Goal: Task Accomplishment & Management: Complete application form

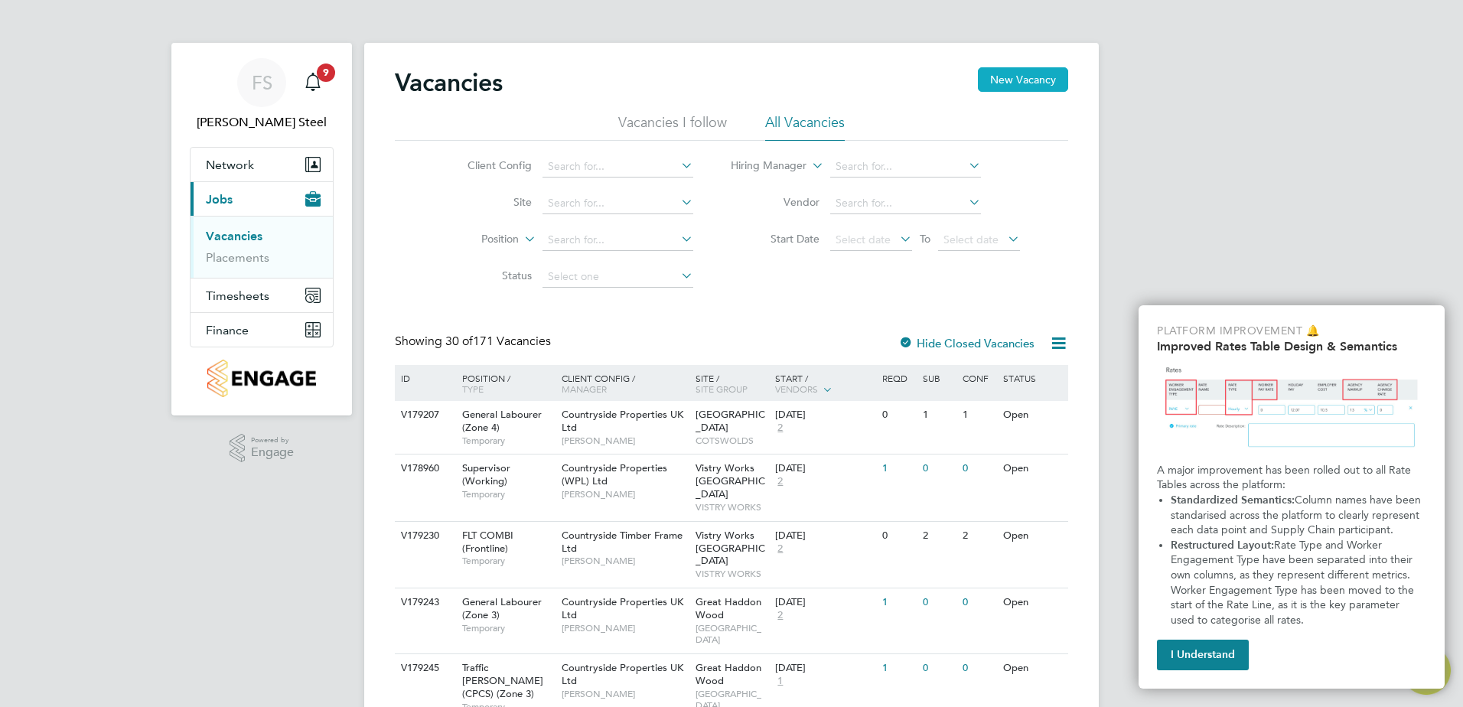
click at [1028, 80] on button "New Vacancy" at bounding box center [1023, 79] width 90 height 24
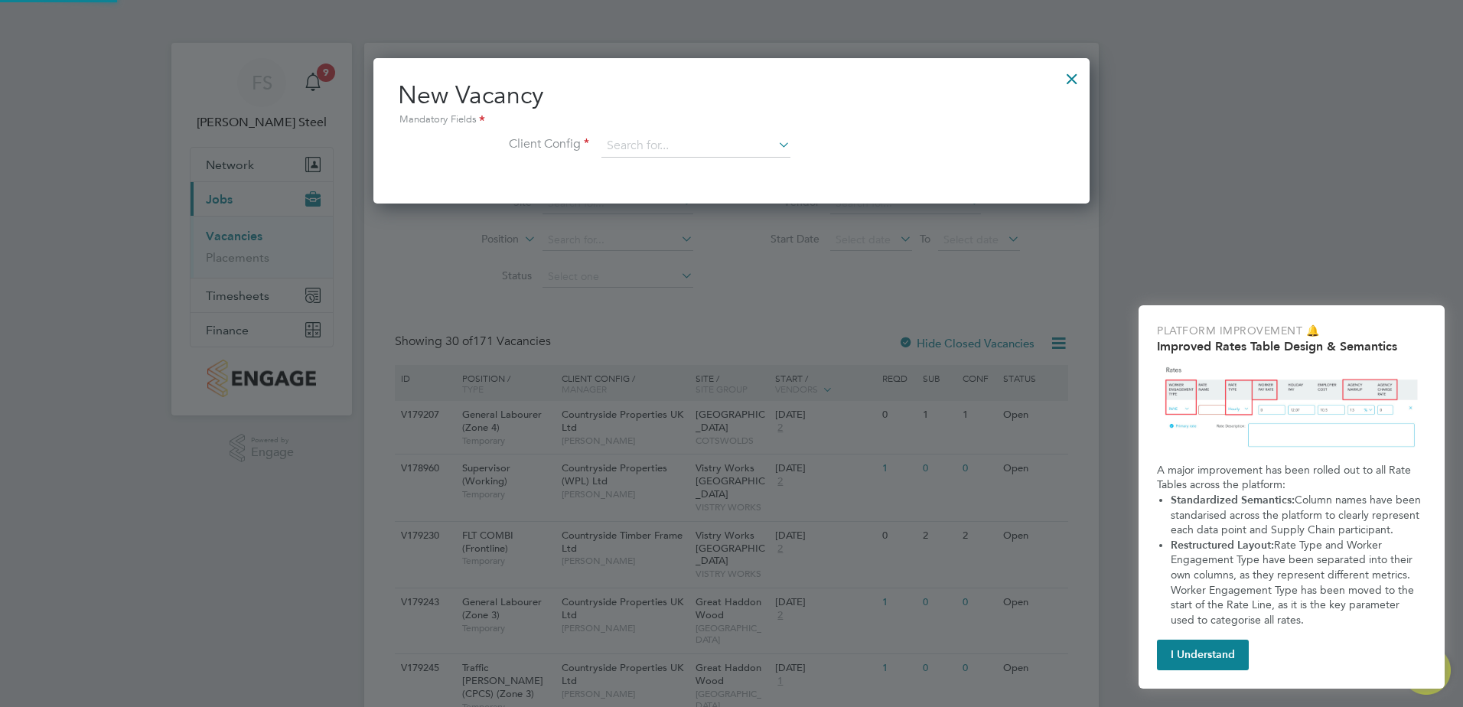
scroll to position [145, 717]
click at [705, 141] on input at bounding box center [695, 146] width 189 height 23
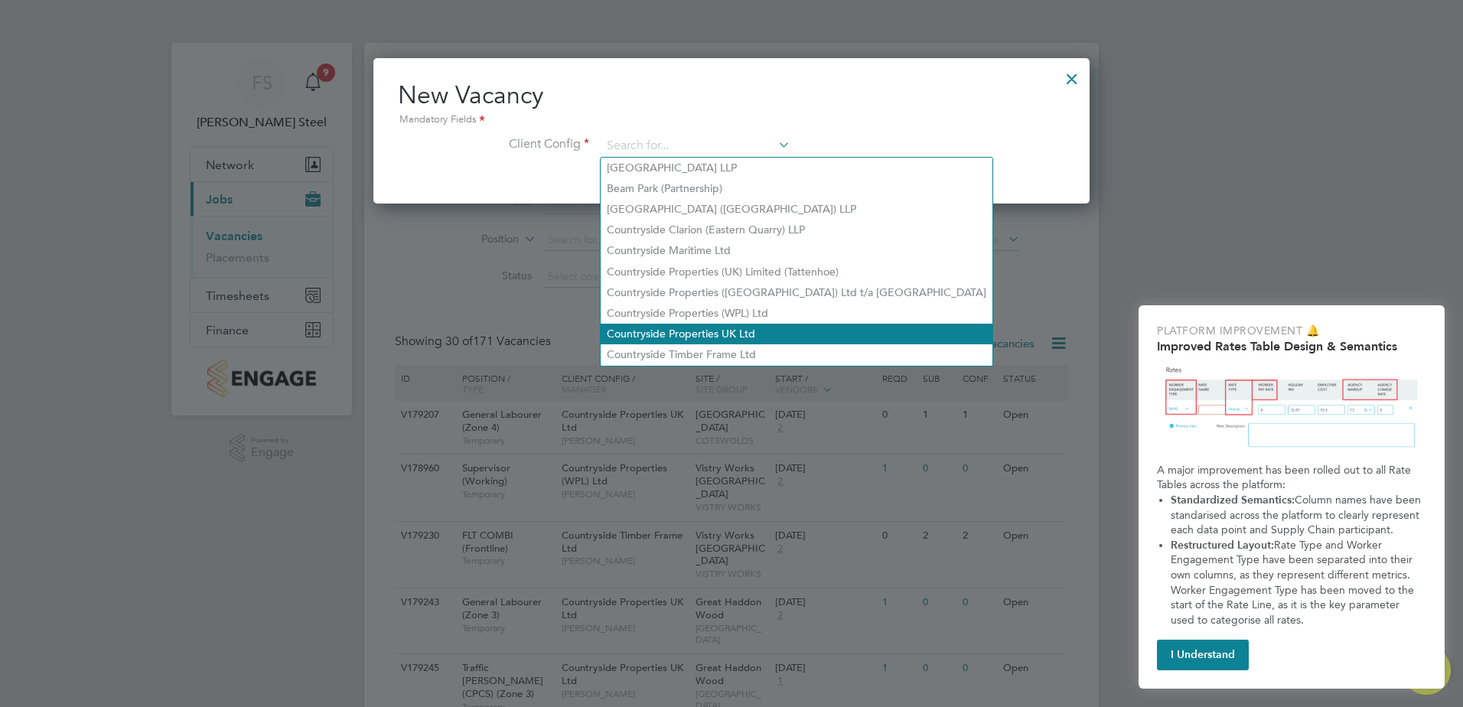
click at [679, 328] on li "Countryside Properties UK Ltd" at bounding box center [797, 334] width 392 height 21
type input "Countryside Properties UK Ltd"
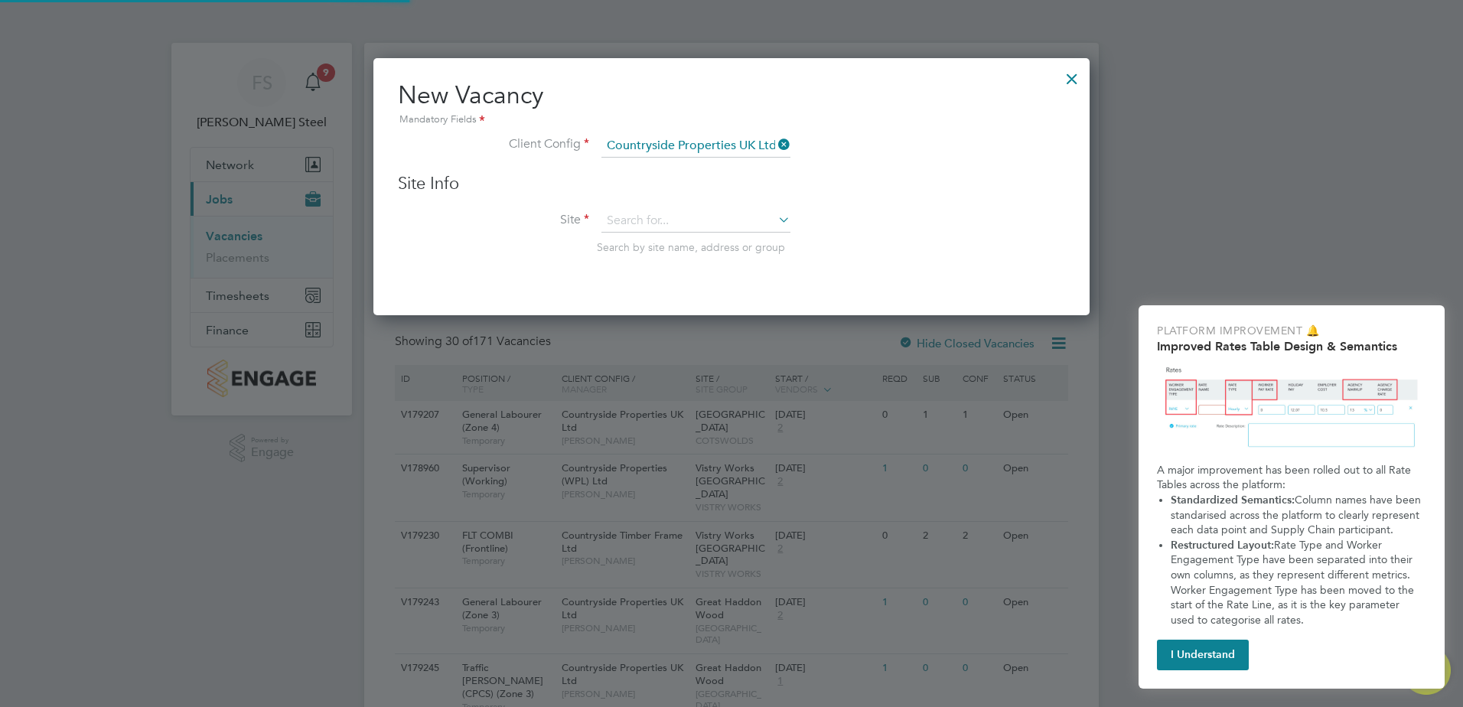
scroll to position [259, 717]
click at [672, 222] on input at bounding box center [695, 221] width 189 height 23
click at [675, 240] on li "[GEOGRAPHIC_DATA], [GEOGRAPHIC_DATA]" at bounding box center [696, 243] width 190 height 21
type input "[GEOGRAPHIC_DATA], [GEOGRAPHIC_DATA]"
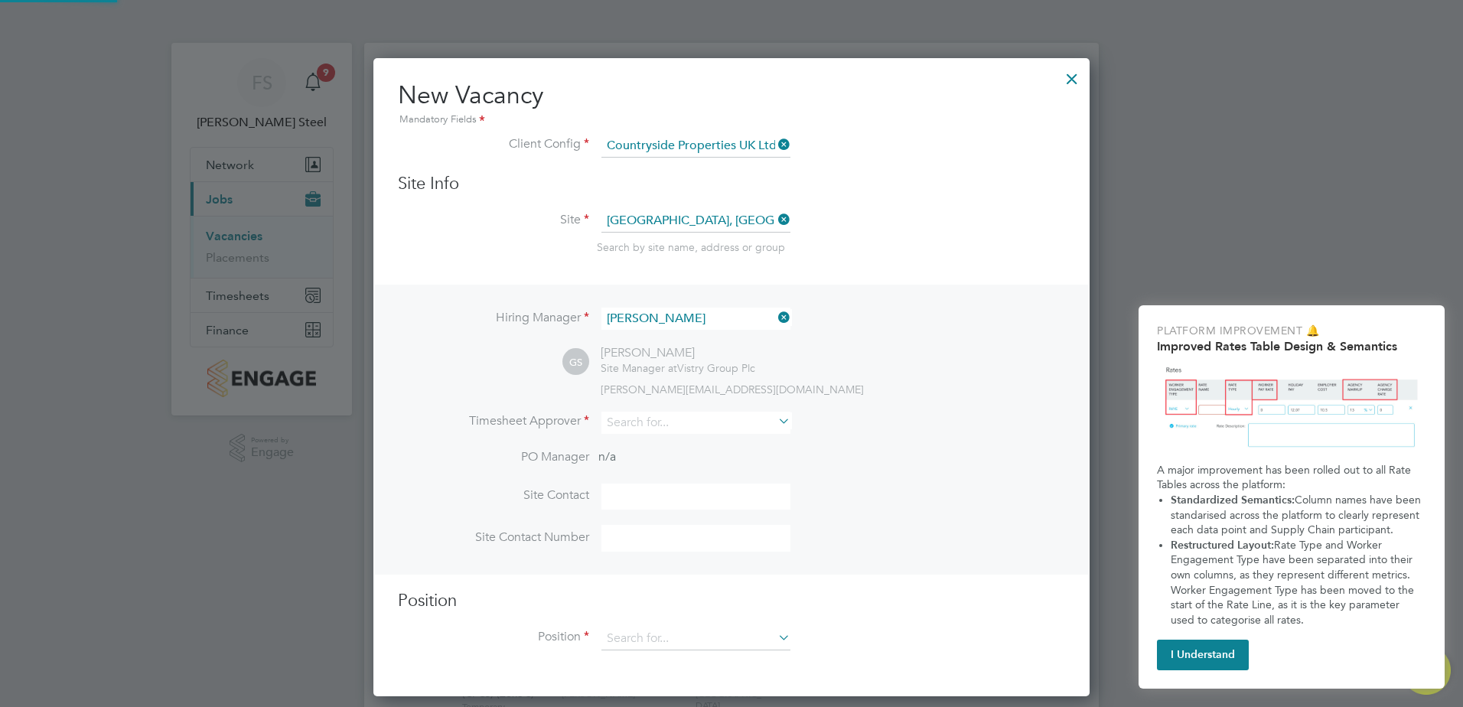
scroll to position [640, 717]
click at [650, 422] on input at bounding box center [695, 423] width 189 height 22
click at [645, 444] on li "Gare th Day" at bounding box center [696, 445] width 190 height 21
type input "[PERSON_NAME]"
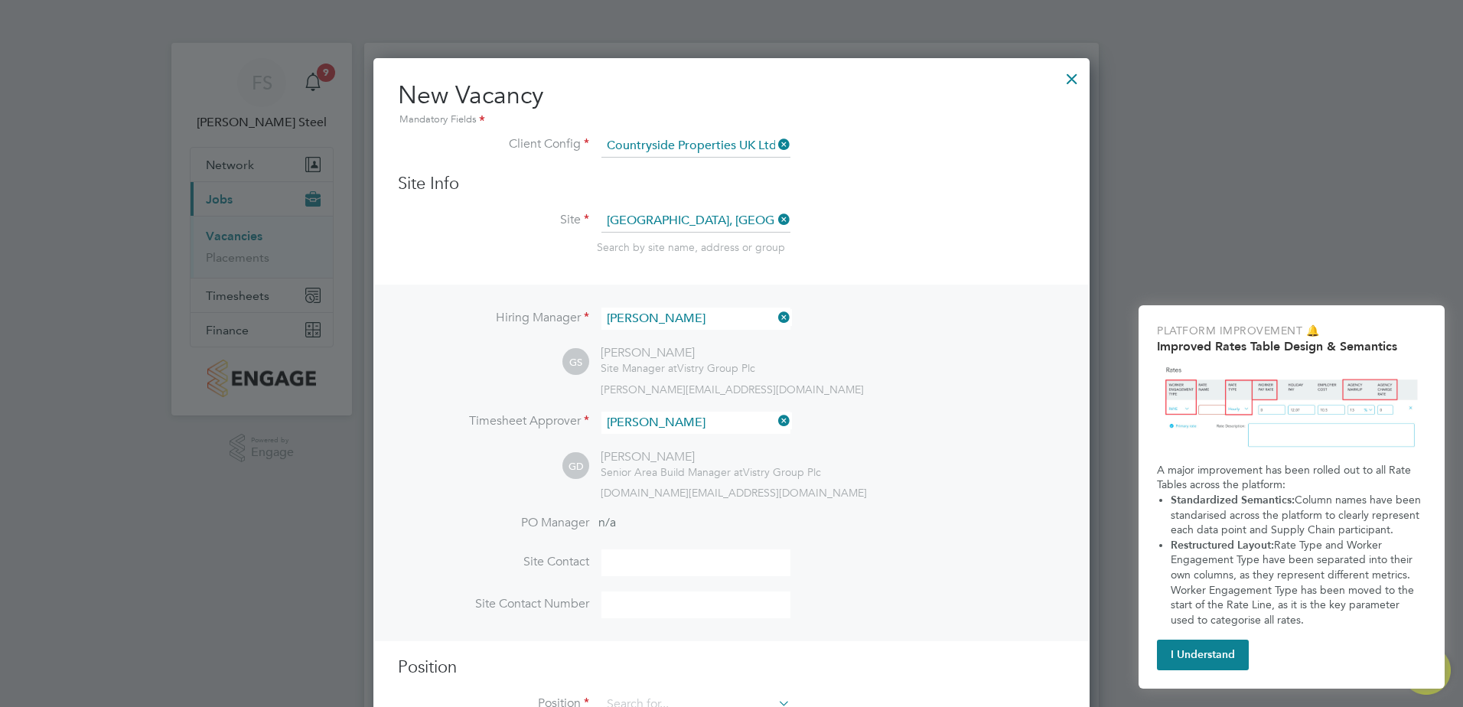
click at [653, 560] on input at bounding box center [695, 562] width 189 height 27
type input "[PERSON_NAME]"
click at [655, 604] on input at bounding box center [695, 604] width 189 height 27
type input "07874 878762"
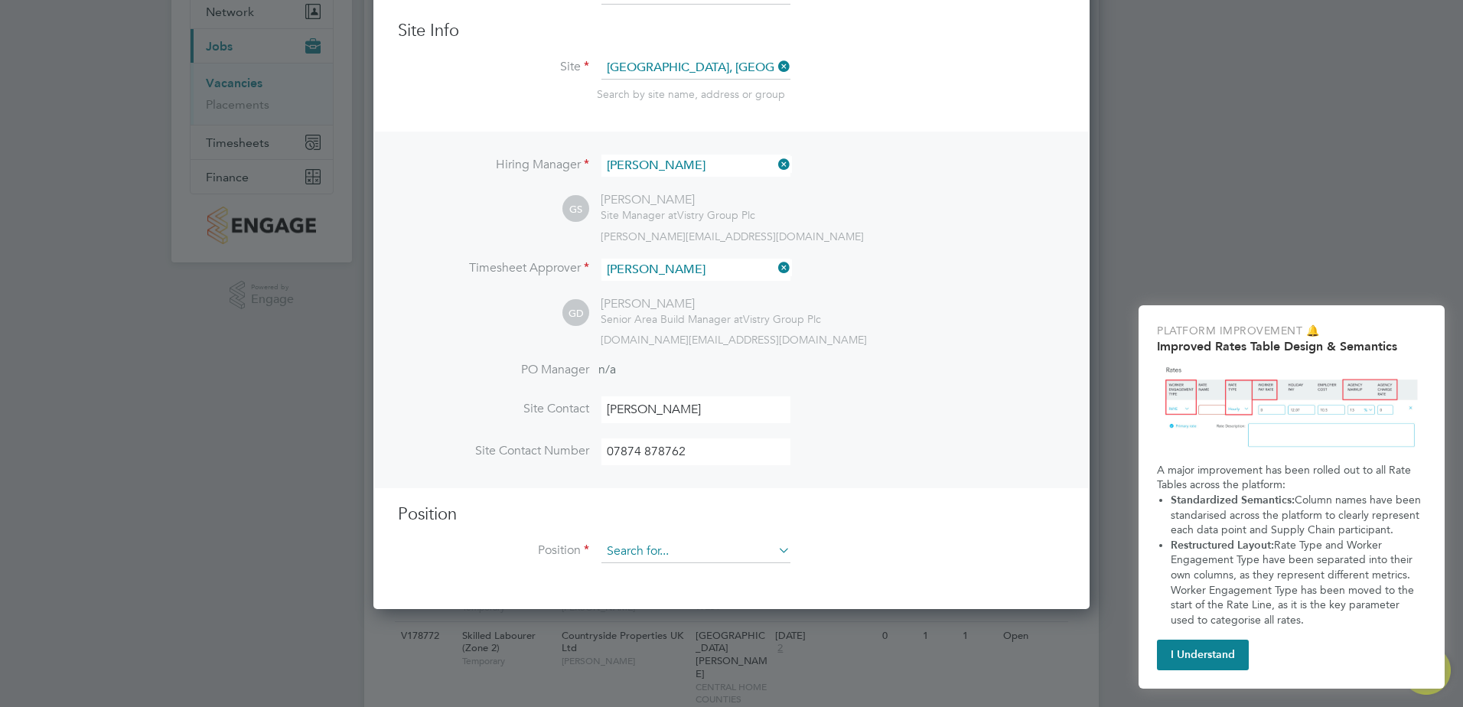
click at [705, 556] on input at bounding box center [695, 551] width 189 height 23
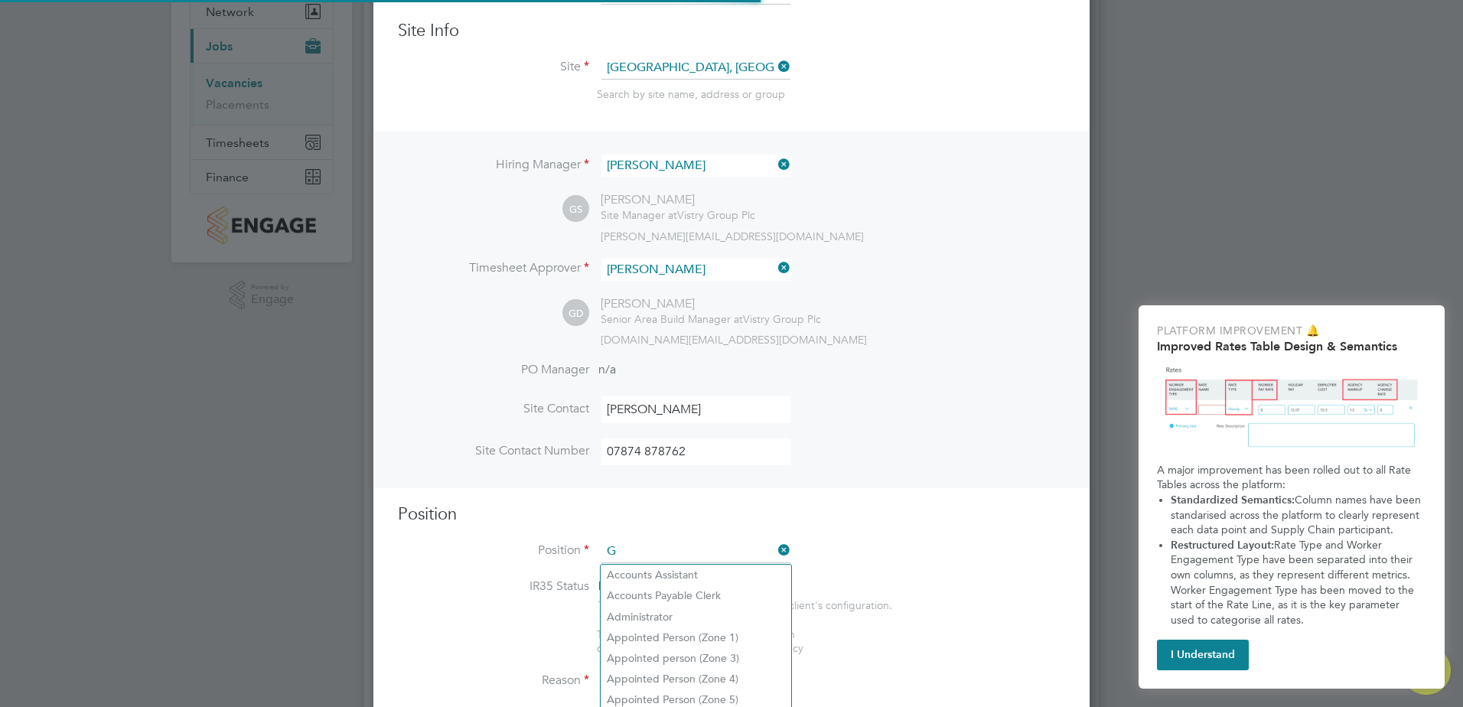
scroll to position [2205, 717]
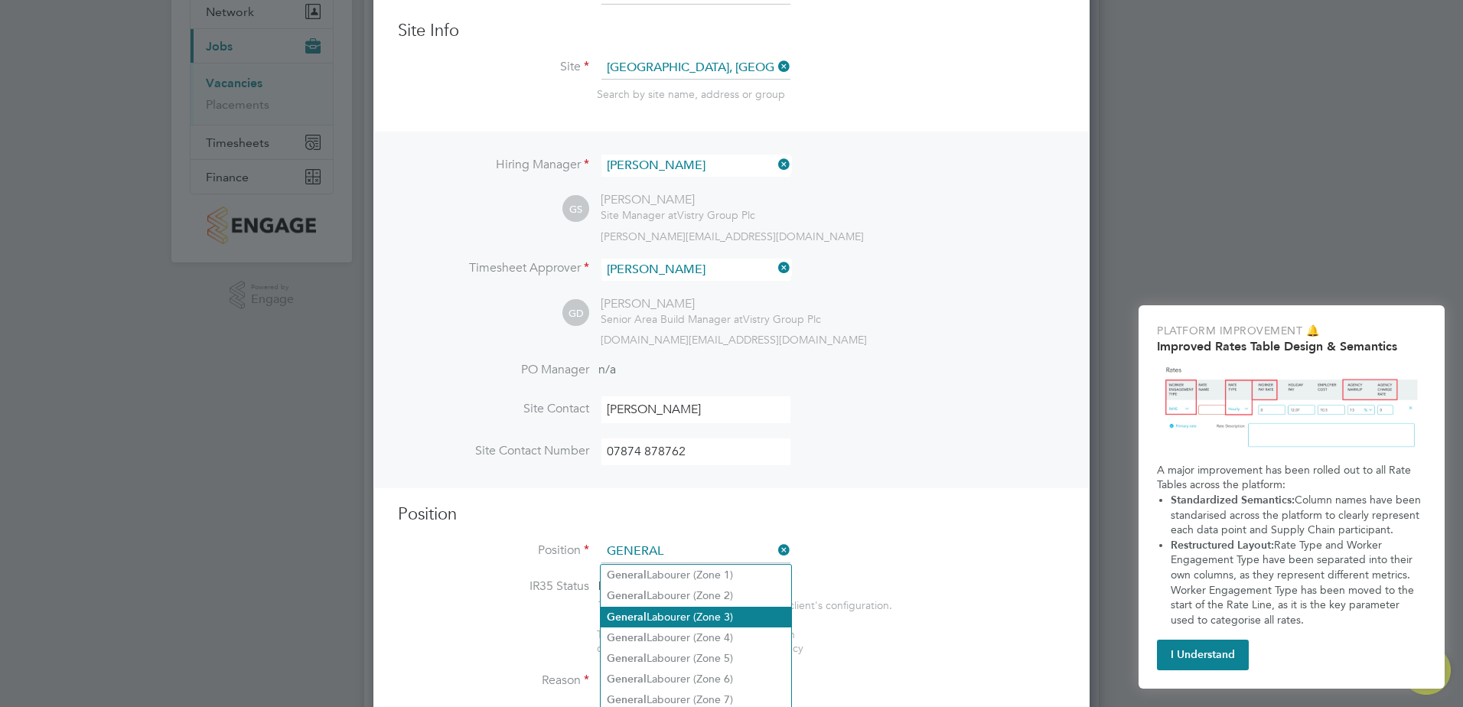
click at [670, 614] on li "General Labourer (Zone 3)" at bounding box center [696, 617] width 190 height 21
type input "General Labourer (Zone 3)"
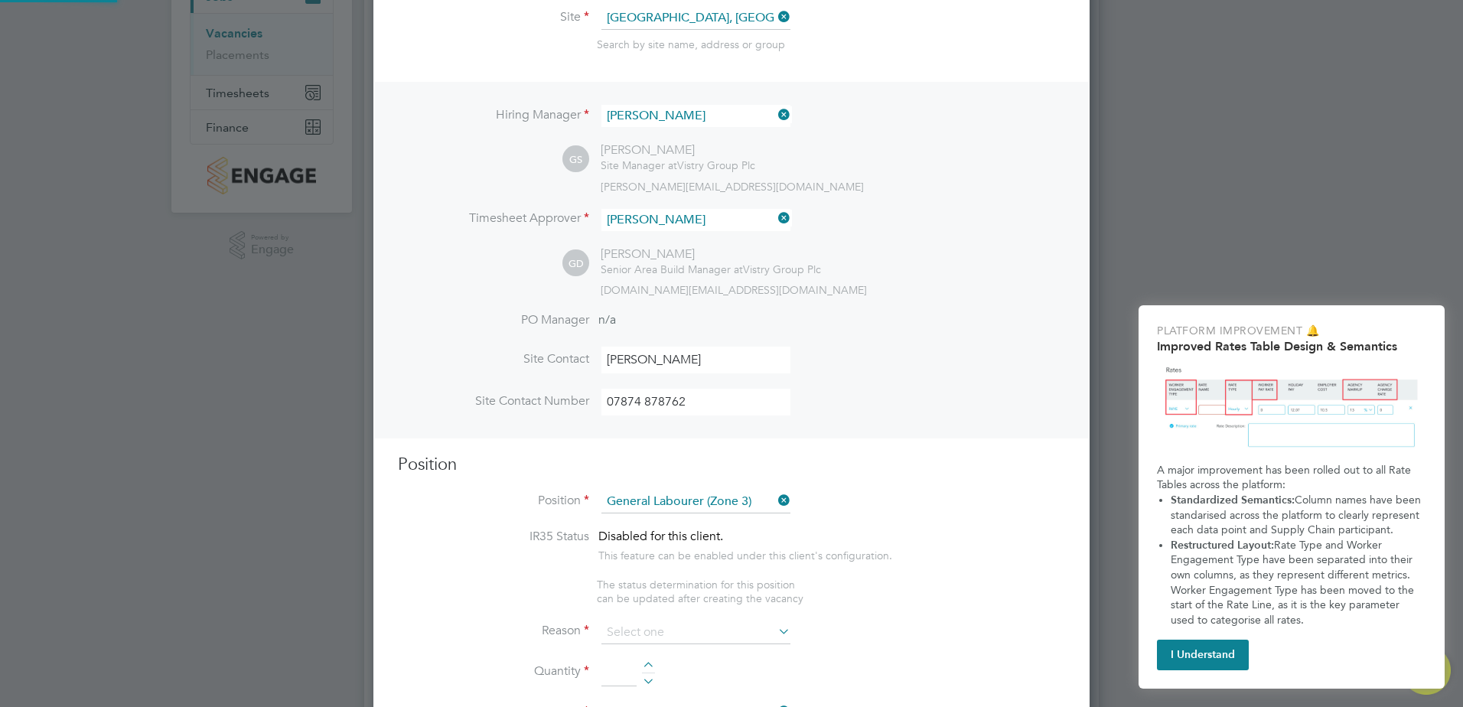
scroll to position [229, 0]
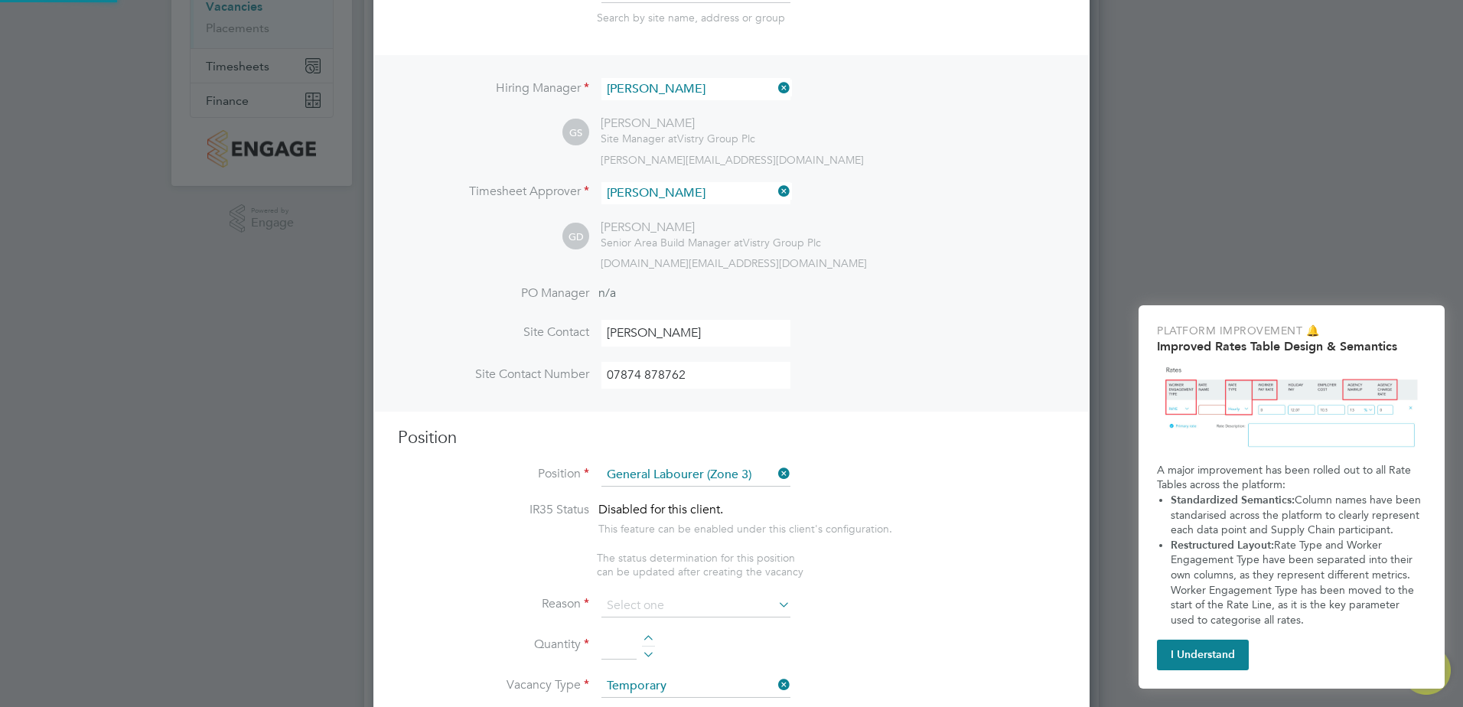
type textarea "- General labouring duties - Supporting the trades on site - Moving materials a…"
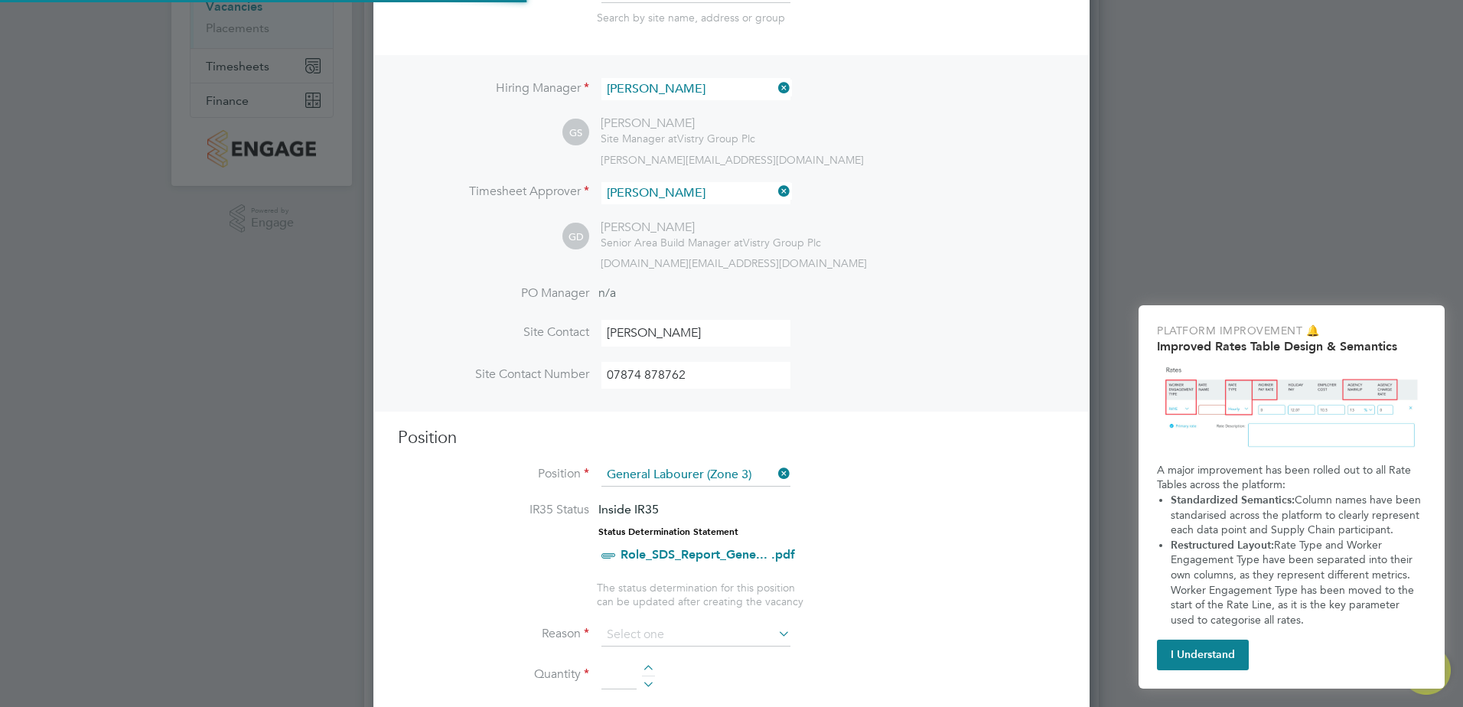
scroll to position [306, 0]
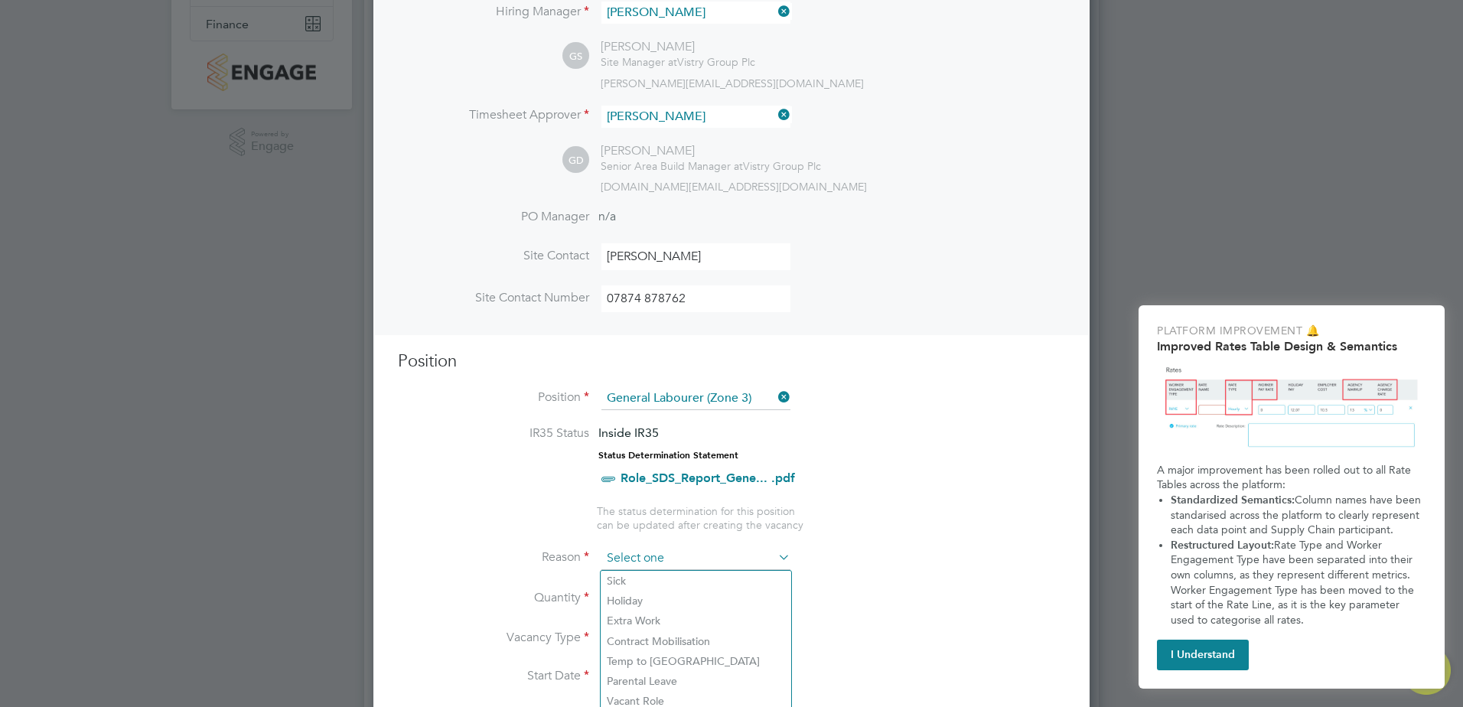
click at [694, 552] on input at bounding box center [695, 558] width 189 height 23
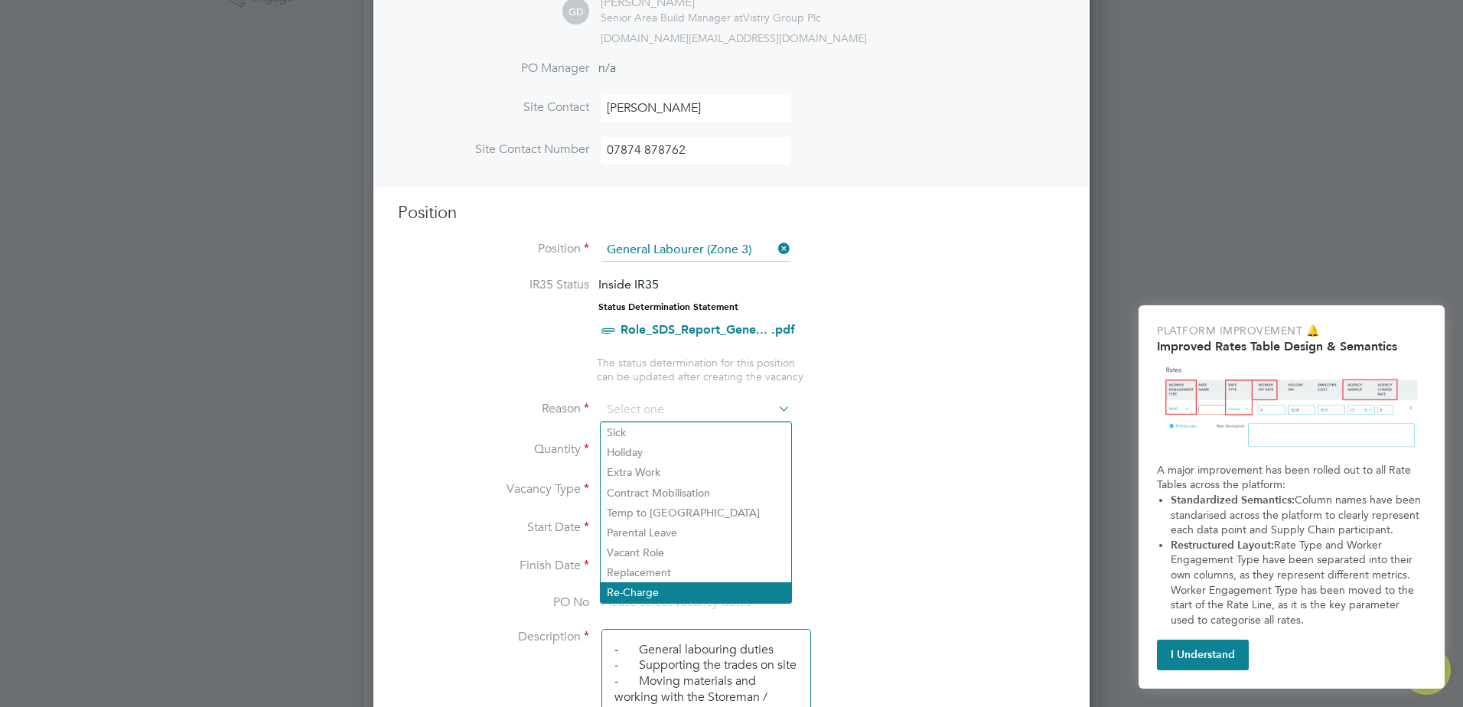
scroll to position [459, 0]
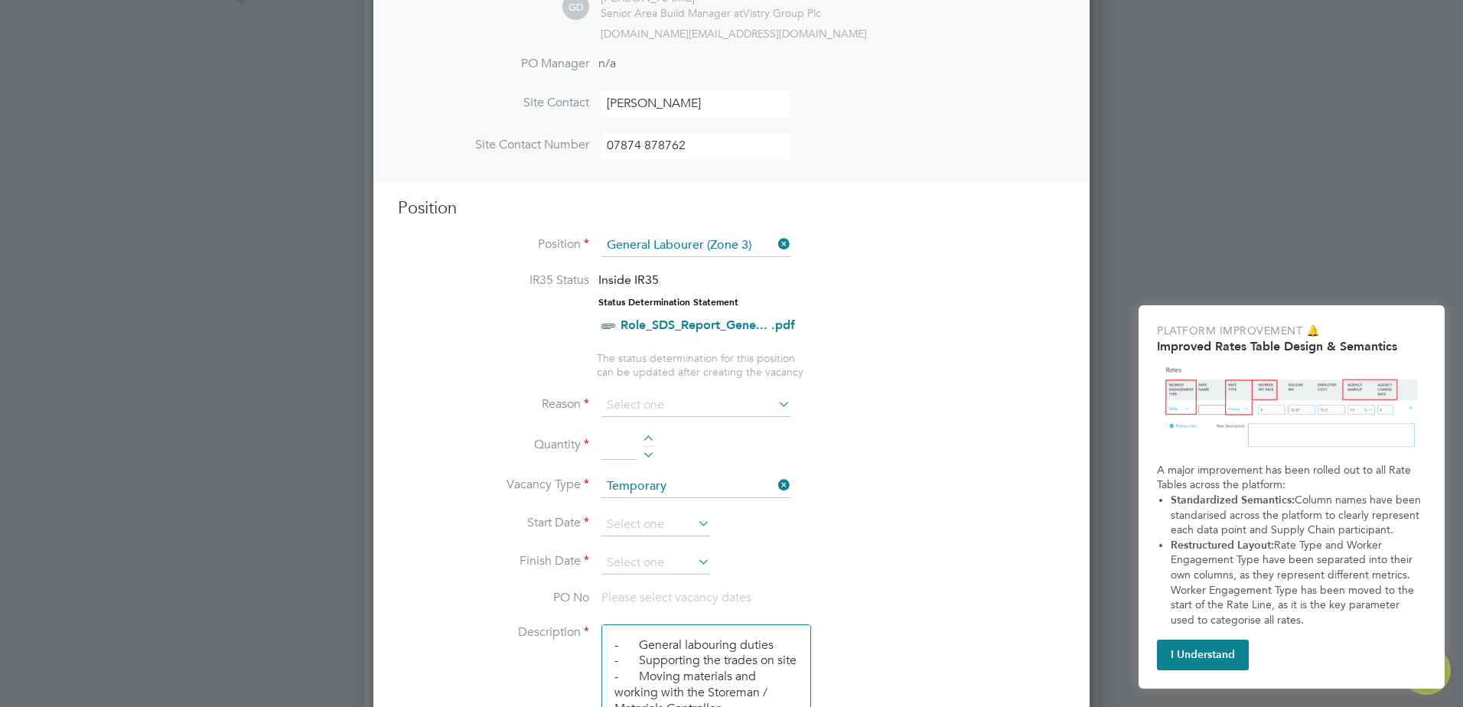
click at [656, 571] on li "Replacement" at bounding box center [696, 568] width 190 height 20
type input "Replacement"
click at [648, 442] on div at bounding box center [648, 440] width 13 height 11
type input "1"
click at [653, 518] on input at bounding box center [655, 524] width 109 height 23
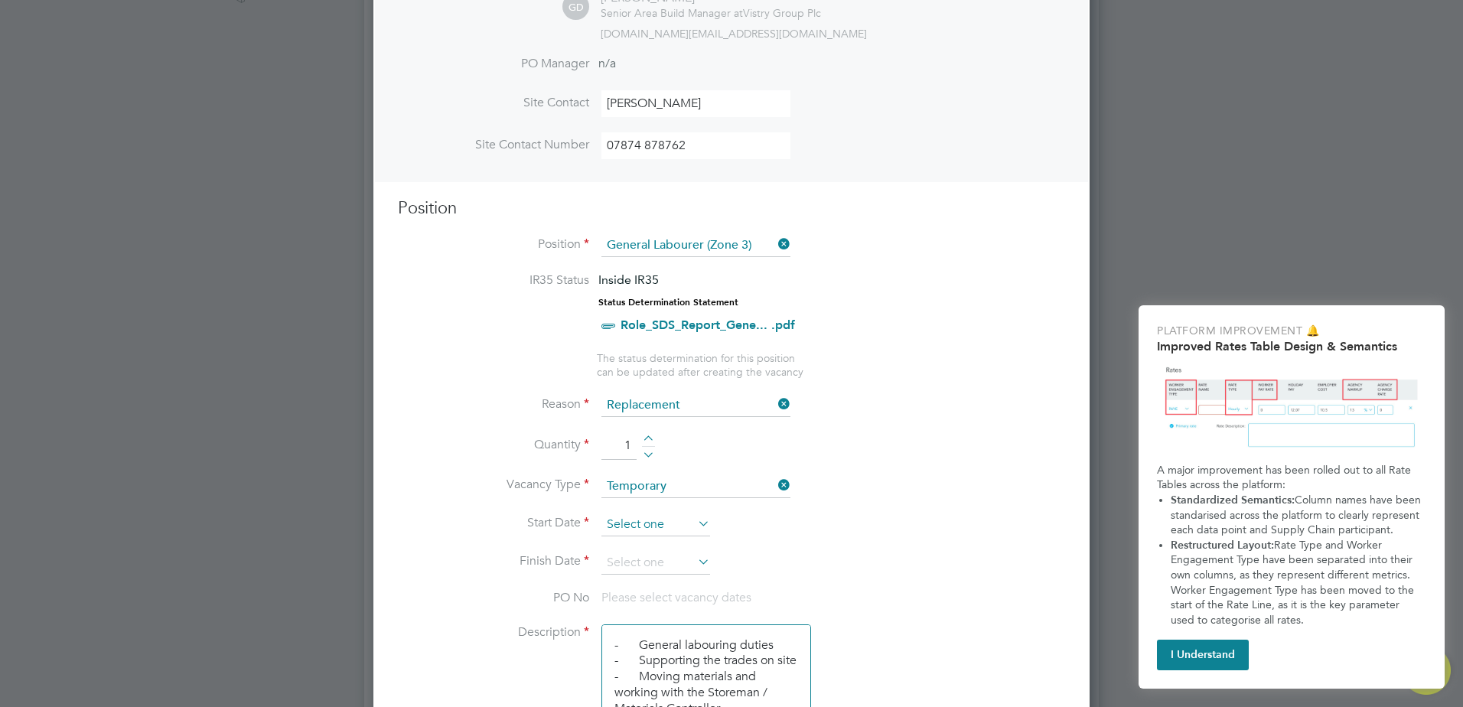
scroll to position [596, 0]
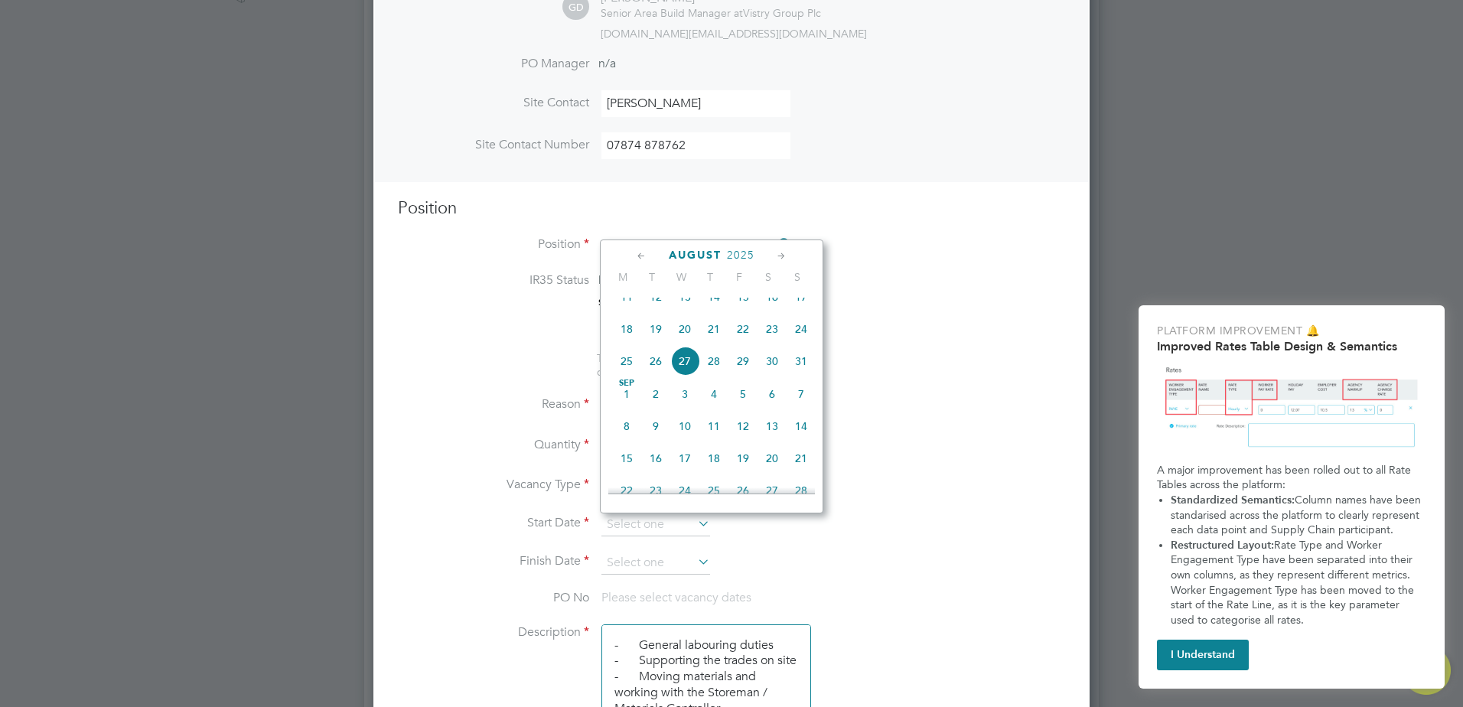
click at [657, 376] on span "26" at bounding box center [655, 361] width 29 height 29
type input "[DATE]"
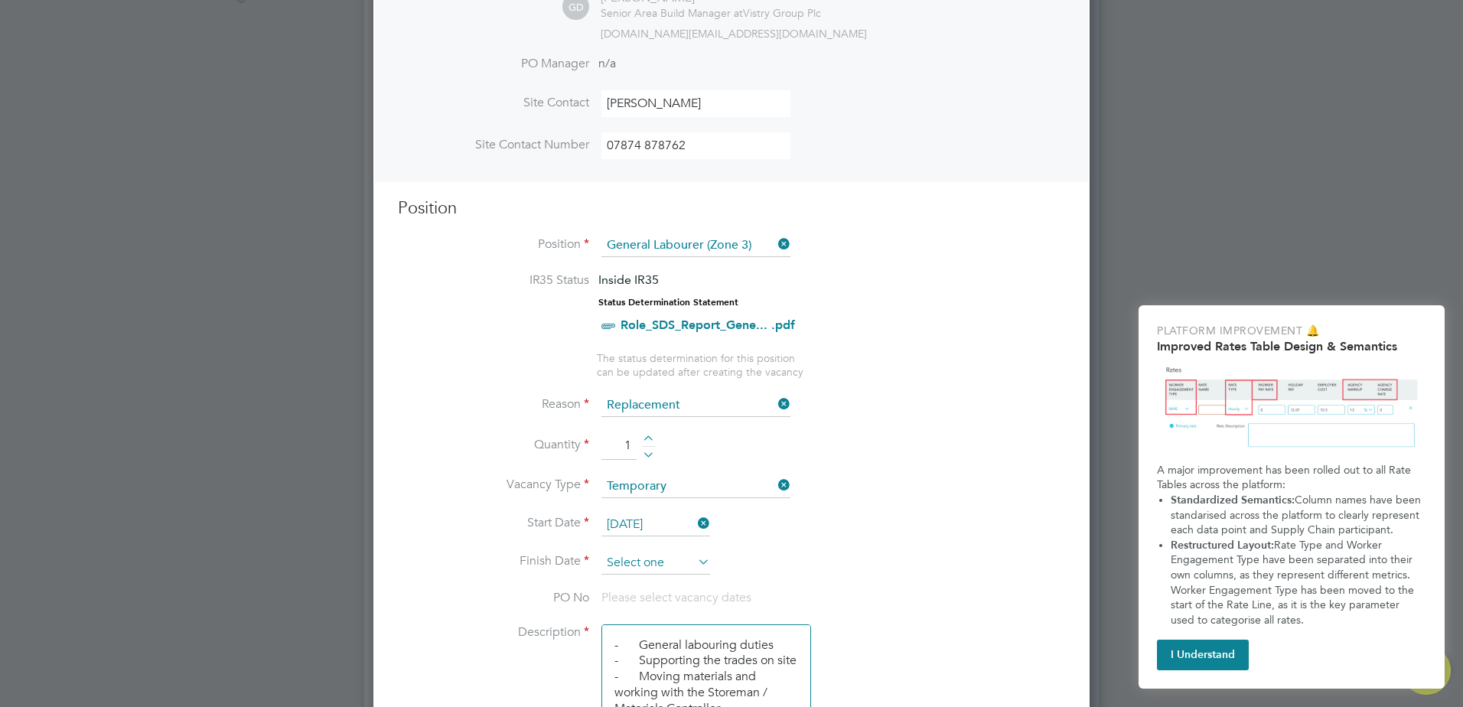
click at [660, 561] on input at bounding box center [655, 563] width 109 height 23
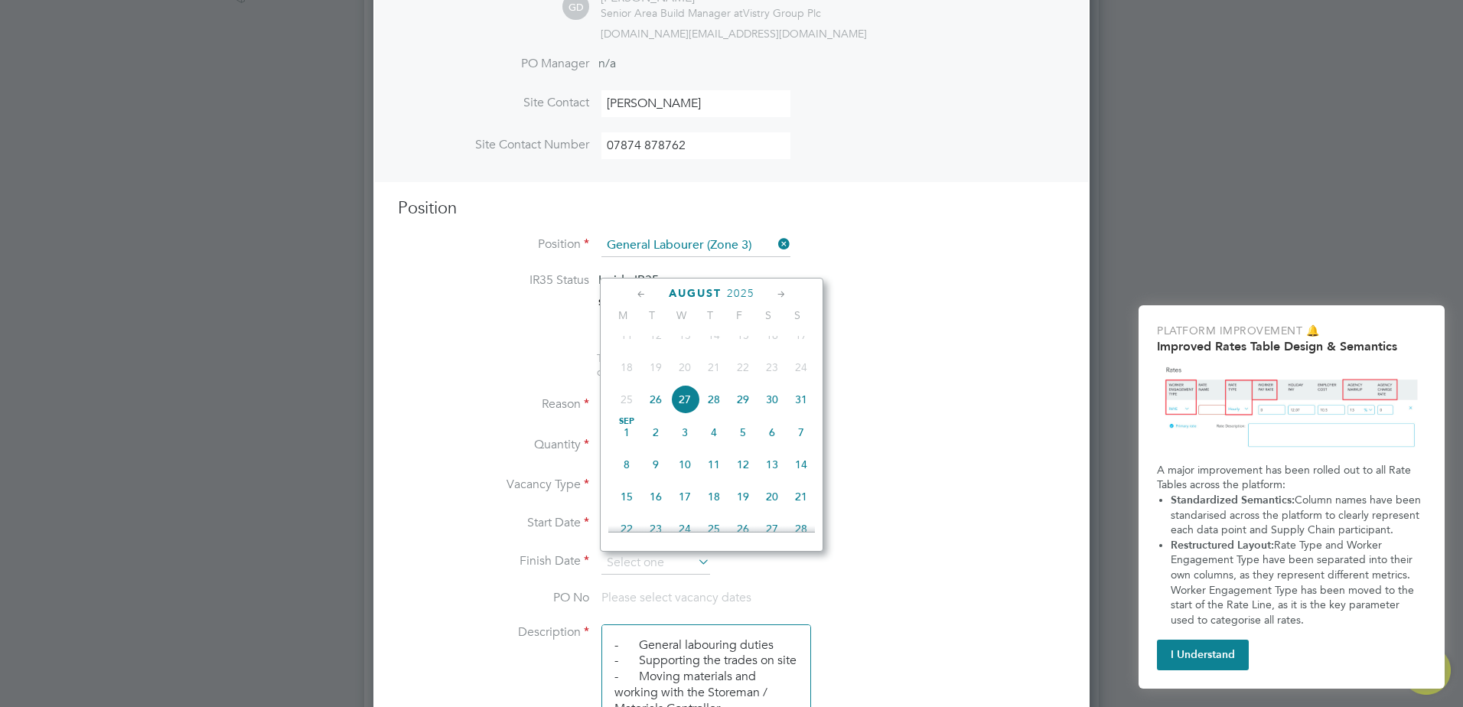
click at [782, 285] on div "[DATE] M T W T F S S [DATE] 2 3 4 5 6 7 8 9 10 11 12 13 14 15 16 17 18 19 20 21…" at bounding box center [711, 415] width 223 height 274
click at [773, 291] on div "[DATE]" at bounding box center [711, 293] width 207 height 15
click at [782, 291] on icon at bounding box center [781, 294] width 15 height 17
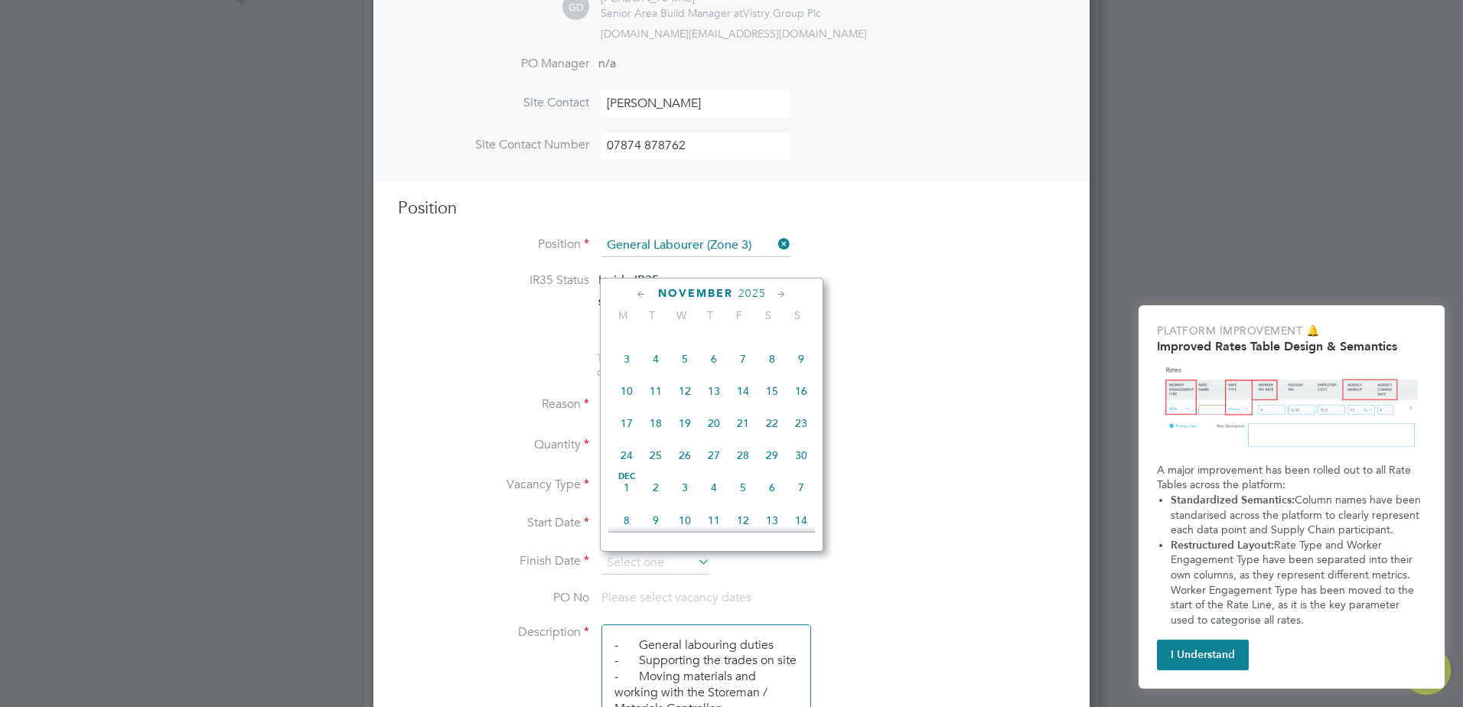
click at [782, 291] on icon at bounding box center [781, 294] width 15 height 17
click at [685, 434] on span "24" at bounding box center [684, 419] width 29 height 29
type input "[DATE]"
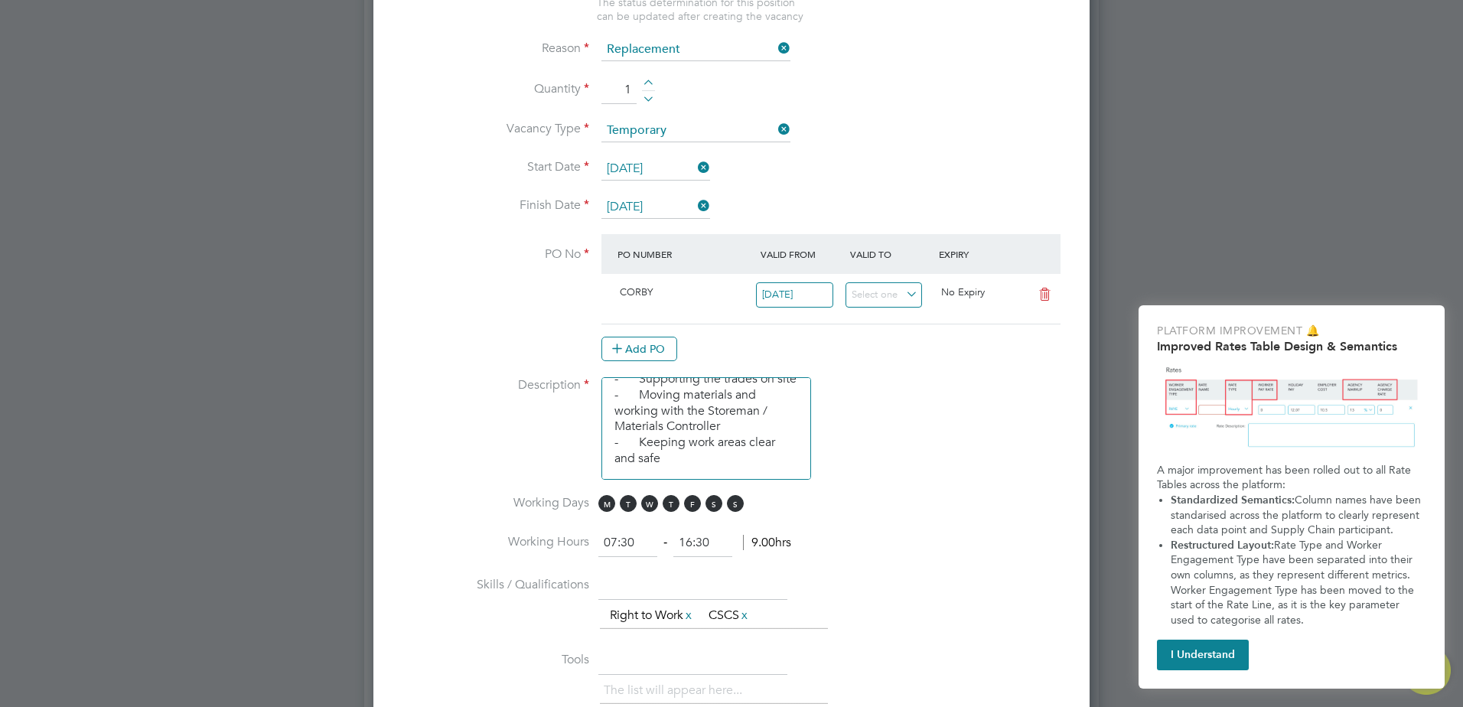
scroll to position [841, 0]
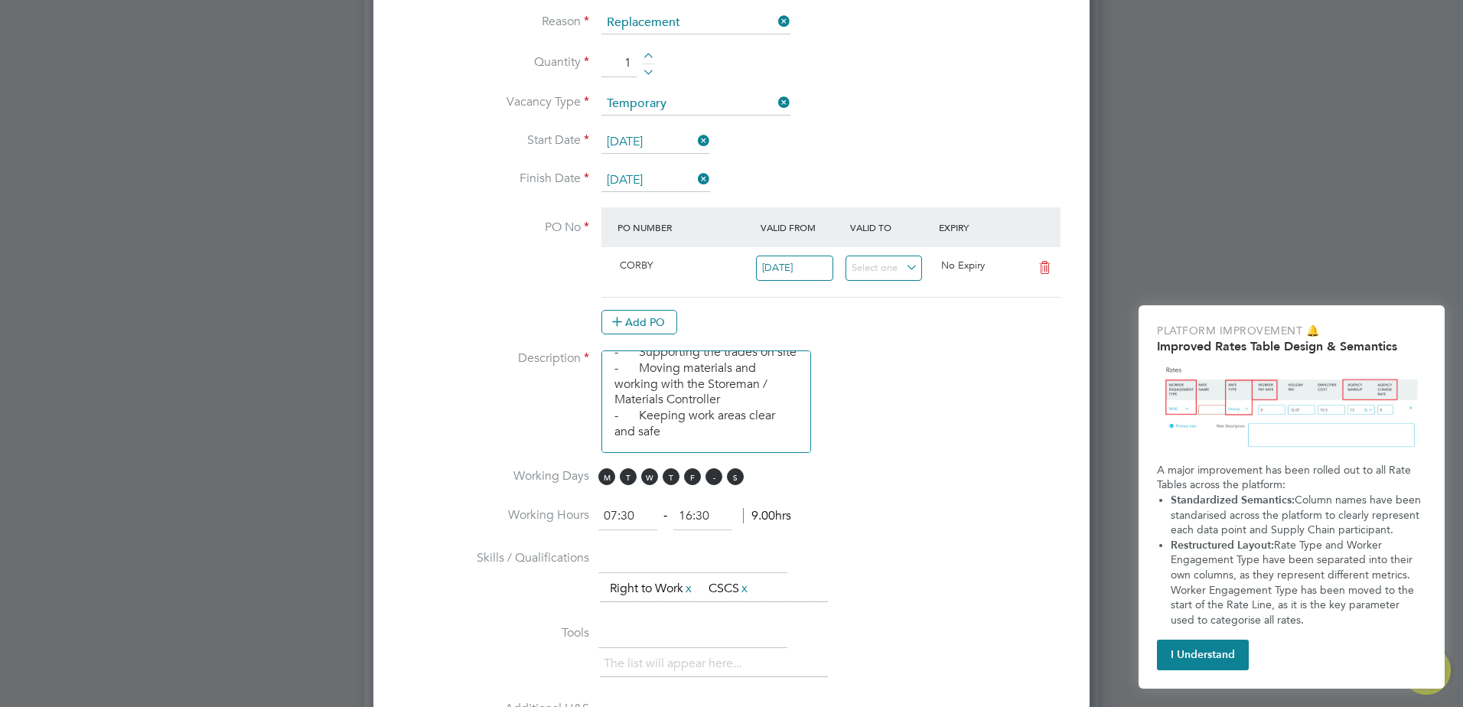
click at [707, 476] on span "S" at bounding box center [713, 476] width 17 height 17
click at [736, 474] on span "S" at bounding box center [735, 476] width 17 height 17
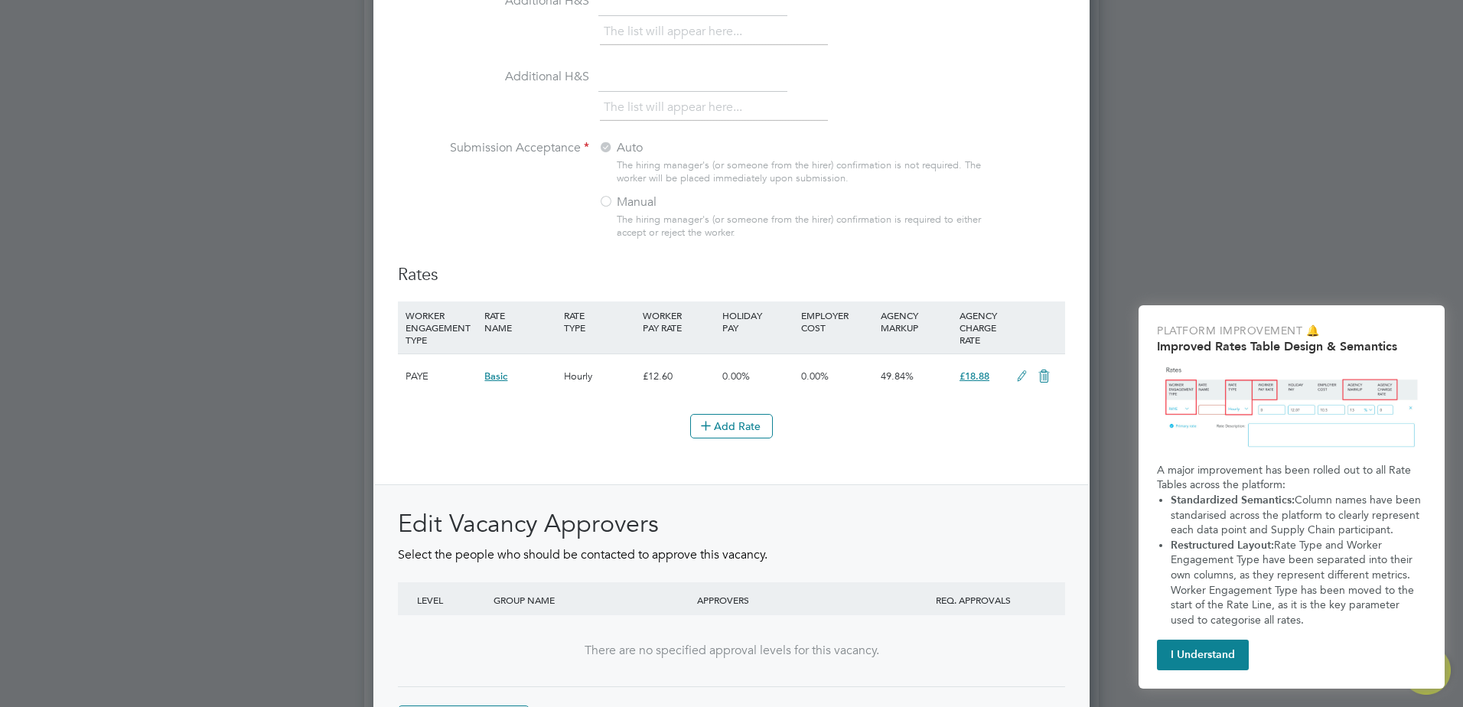
scroll to position [1667, 0]
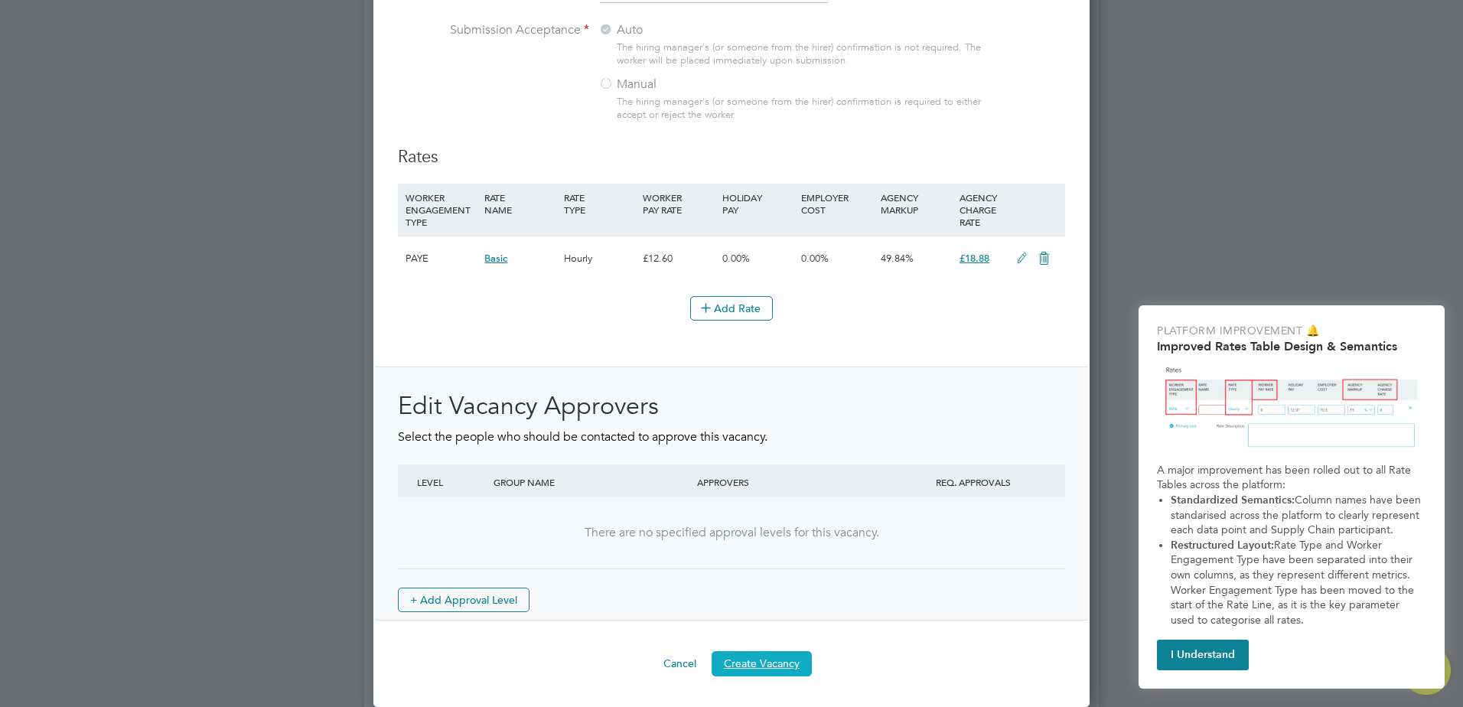
click at [786, 664] on button "Create Vacancy" at bounding box center [761, 663] width 100 height 24
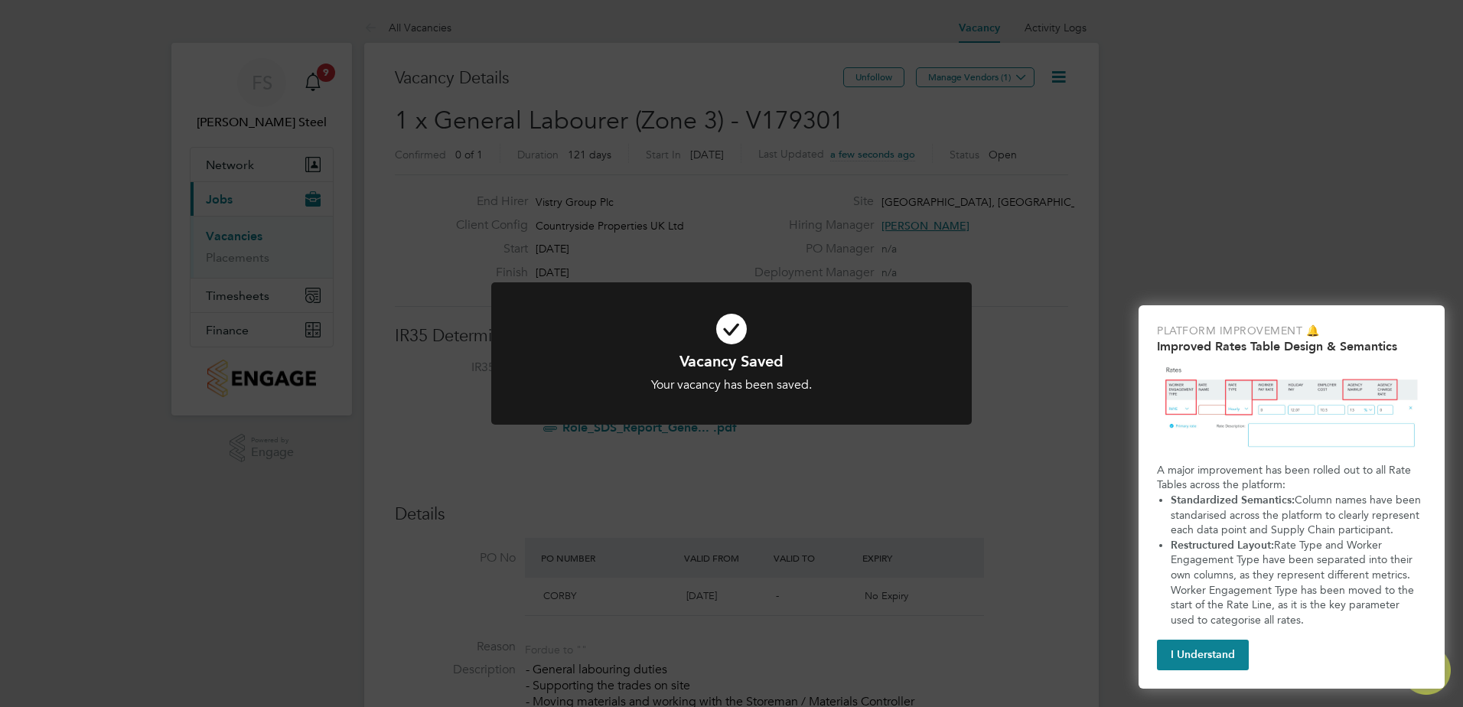
click at [806, 340] on icon at bounding box center [731, 329] width 398 height 60
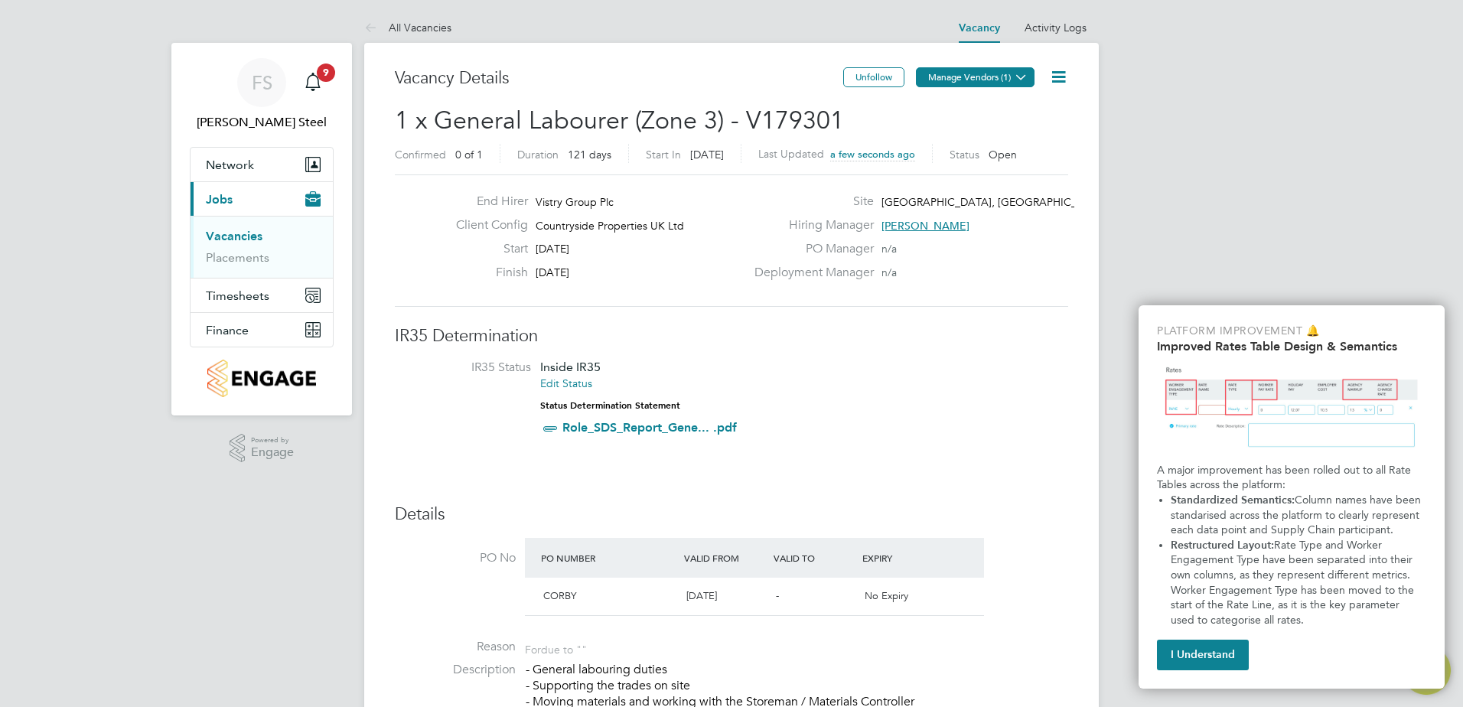
click at [1009, 74] on button "Manage Vendors (1)" at bounding box center [975, 77] width 119 height 20
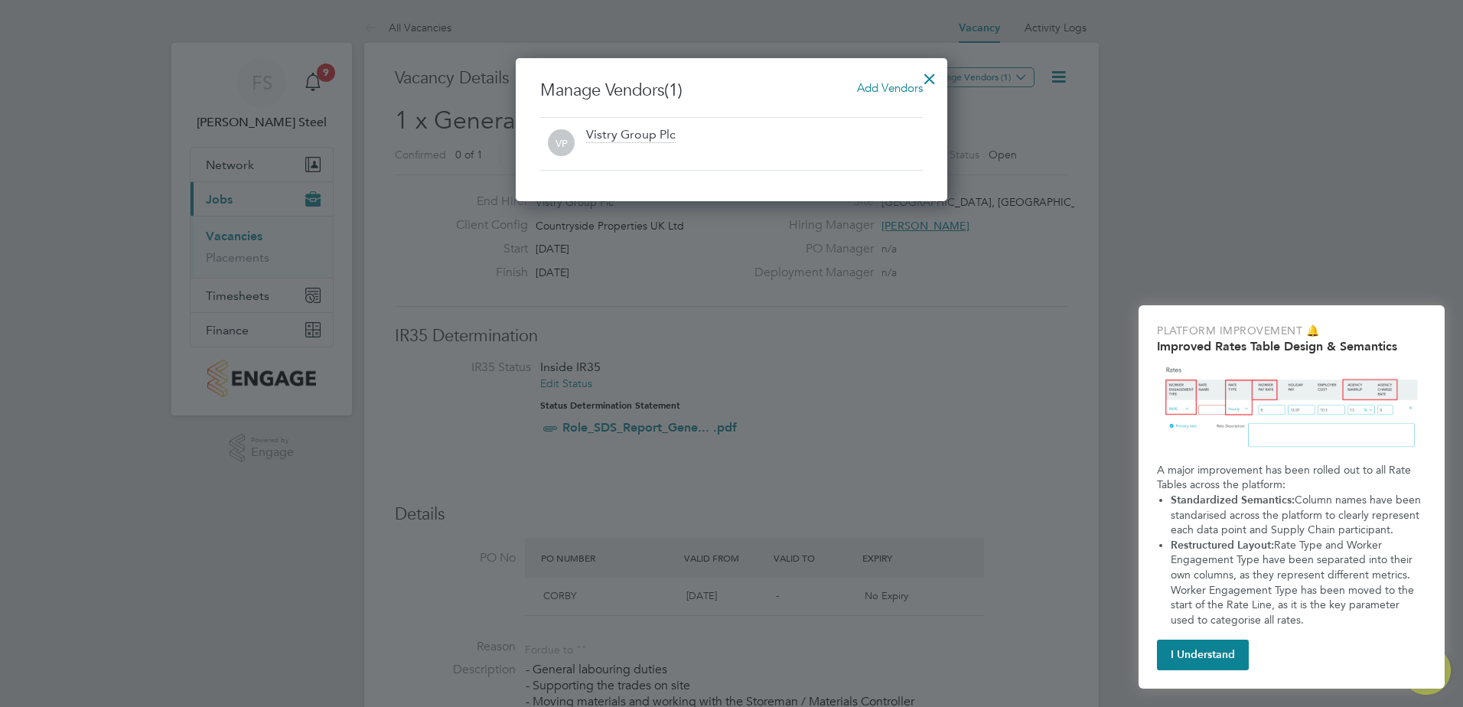
click at [894, 84] on span "Add Vendors" at bounding box center [890, 87] width 66 height 15
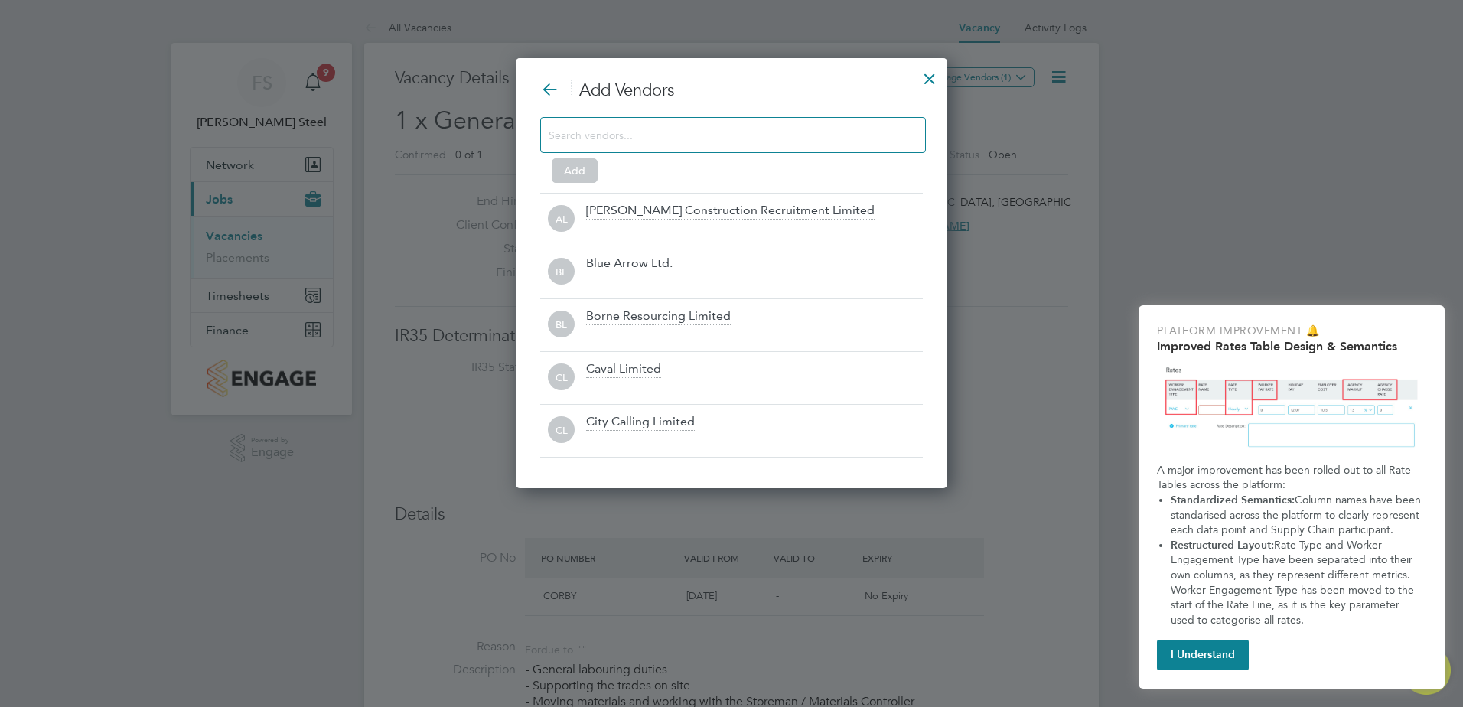
click at [600, 138] on input at bounding box center [721, 135] width 344 height 20
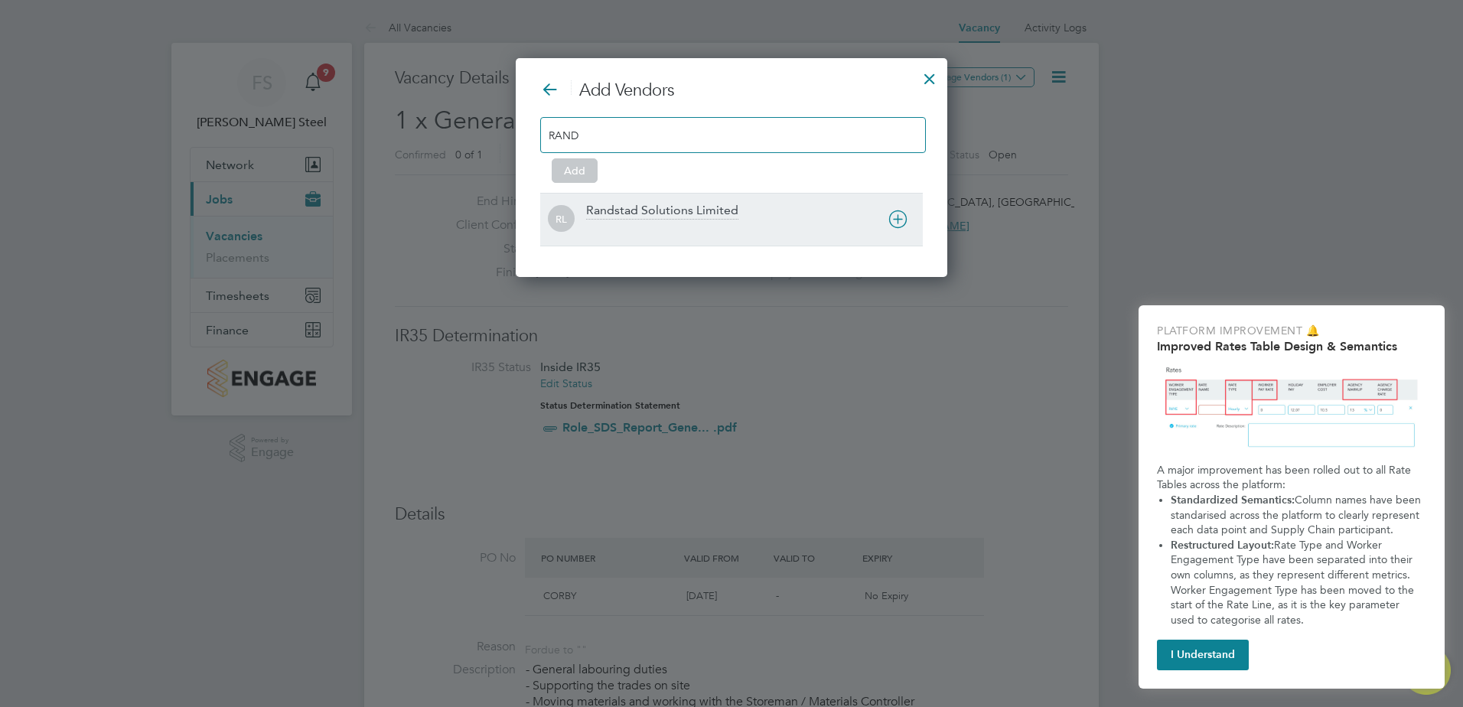
type input "RAND"
click at [636, 219] on div "Randstad Solutions Limited" at bounding box center [662, 211] width 152 height 17
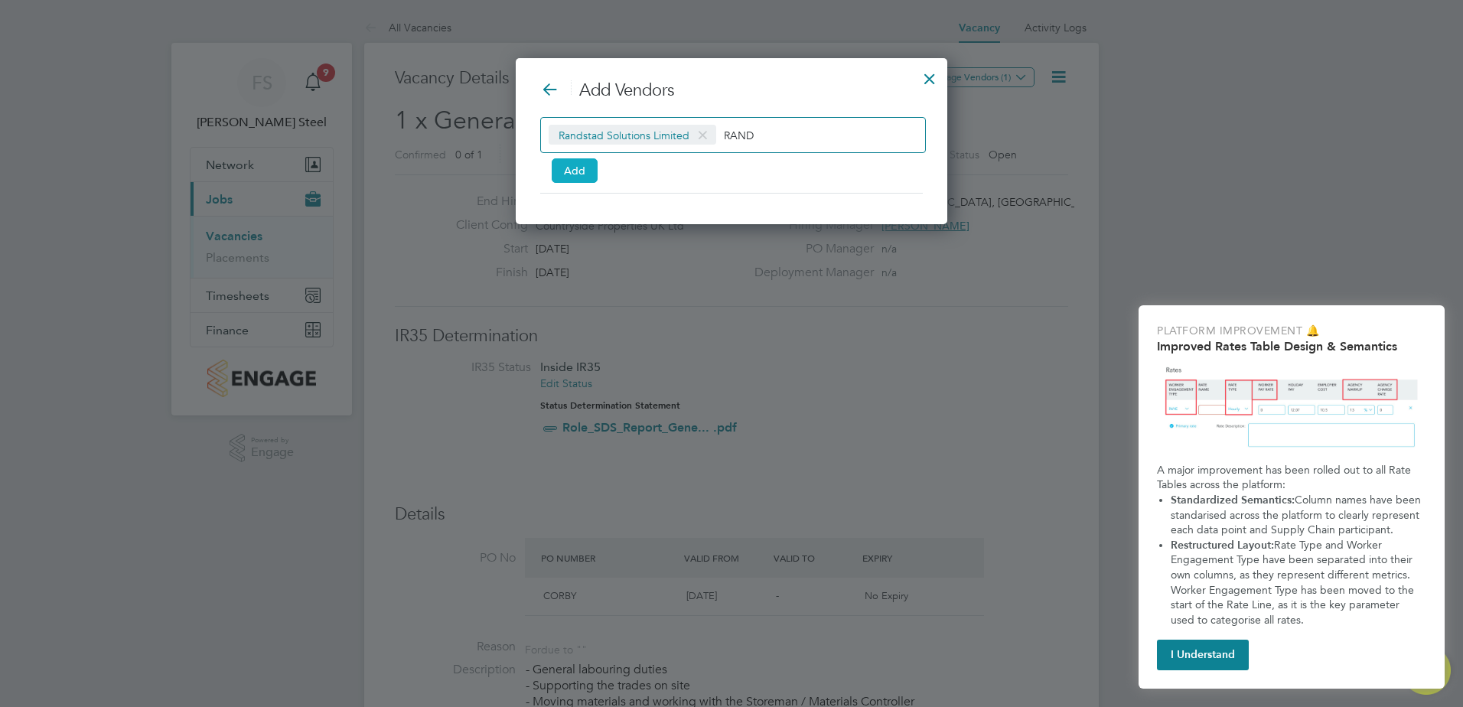
click at [585, 168] on button "Add" at bounding box center [575, 170] width 46 height 24
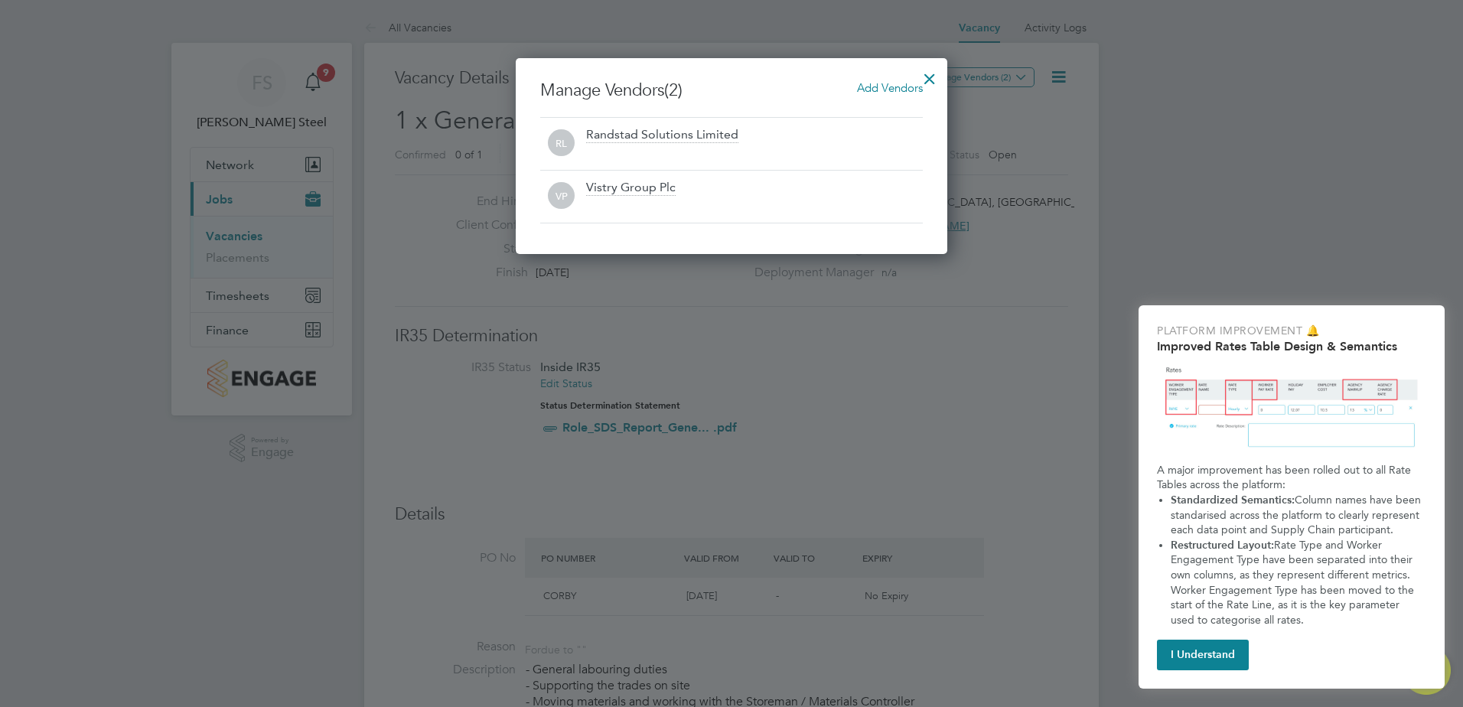
click at [925, 80] on div at bounding box center [930, 75] width 28 height 28
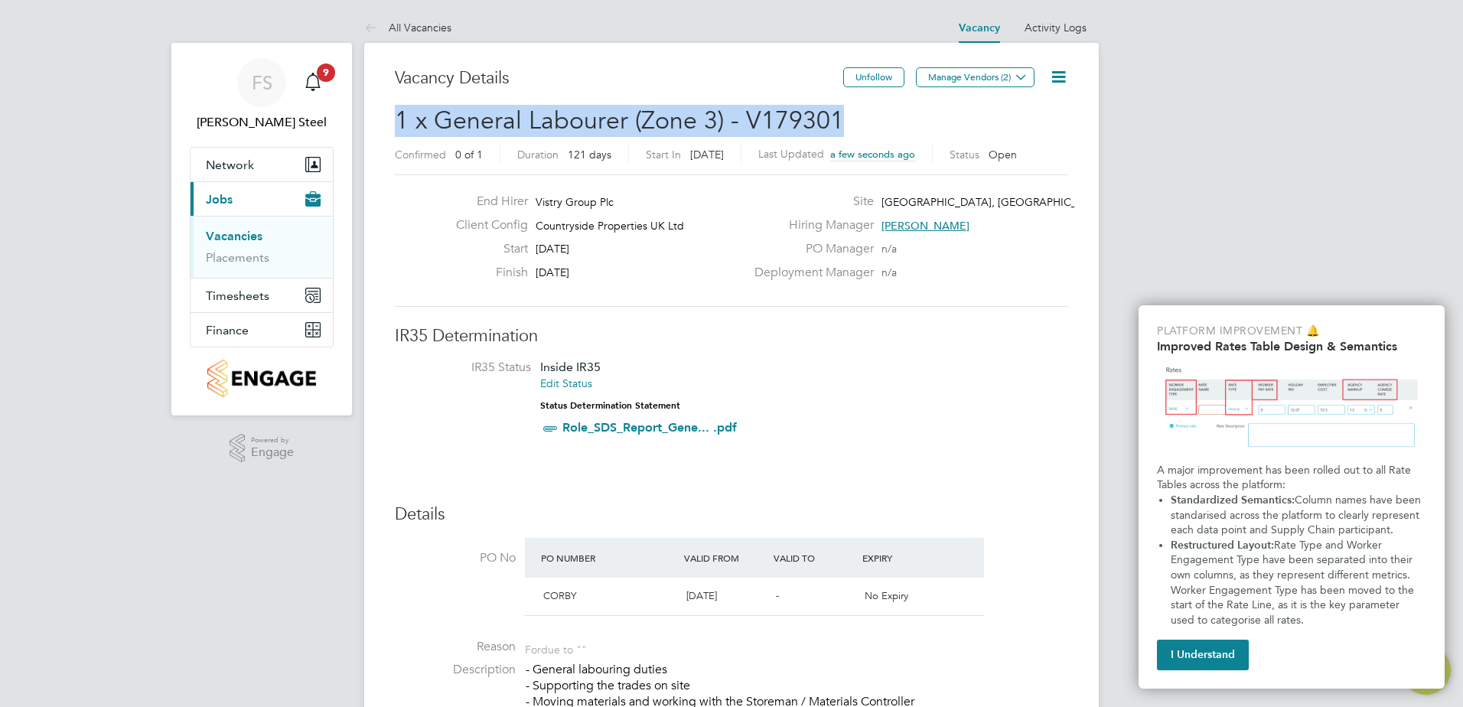
drag, startPoint x: 839, startPoint y: 109, endPoint x: 391, endPoint y: 133, distance: 448.9
copy span "1 x General Labourer (Zone 3) - V179301"
